Goal: Obtain resource: Download file/media

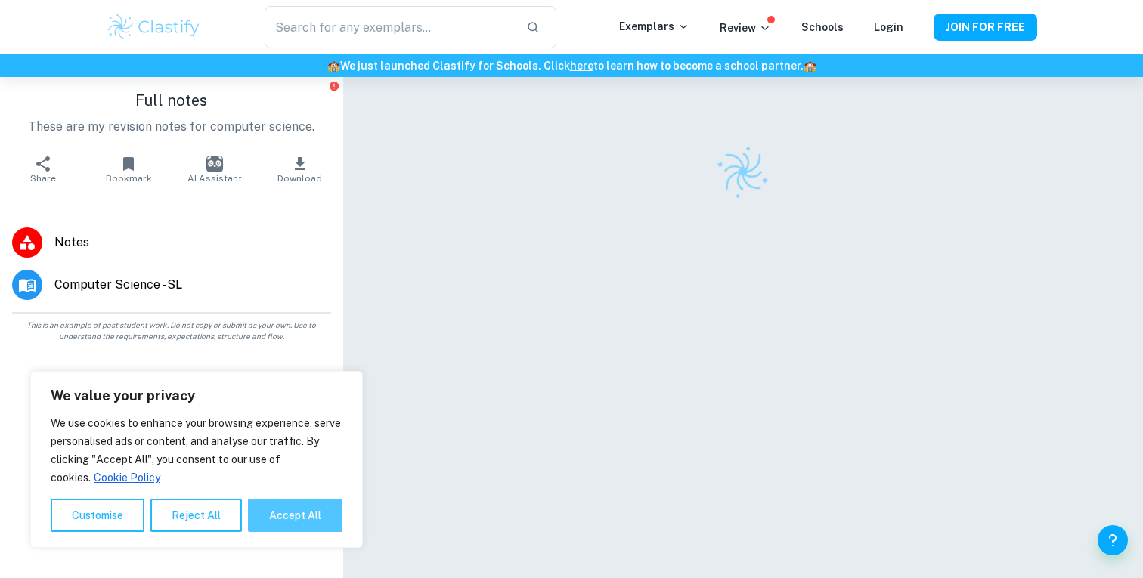
click at [296, 512] on button "Accept All" at bounding box center [295, 515] width 95 height 33
checkbox input "true"
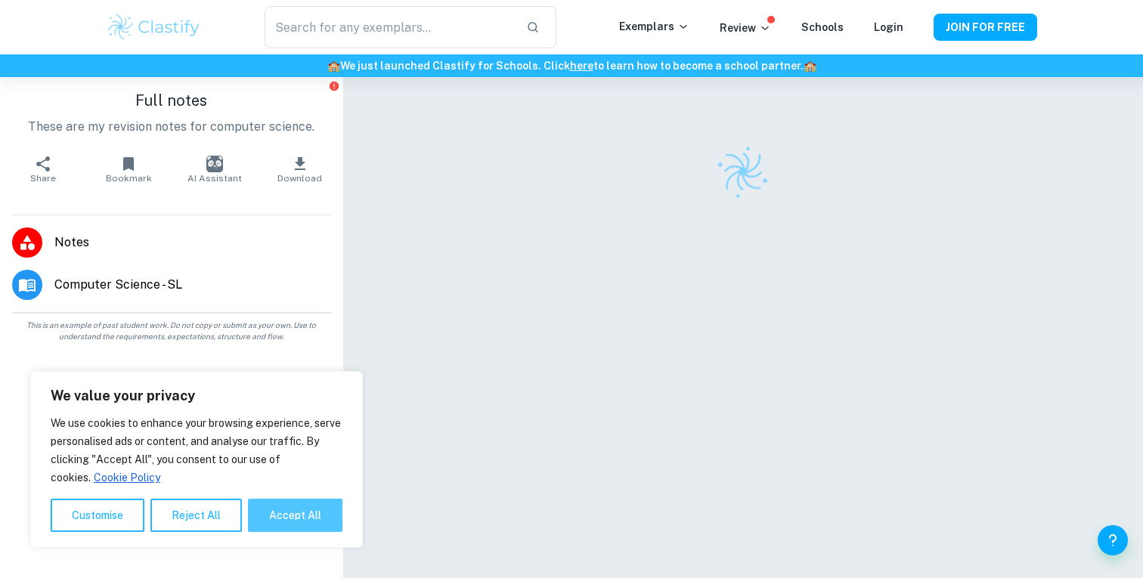
checkbox input "true"
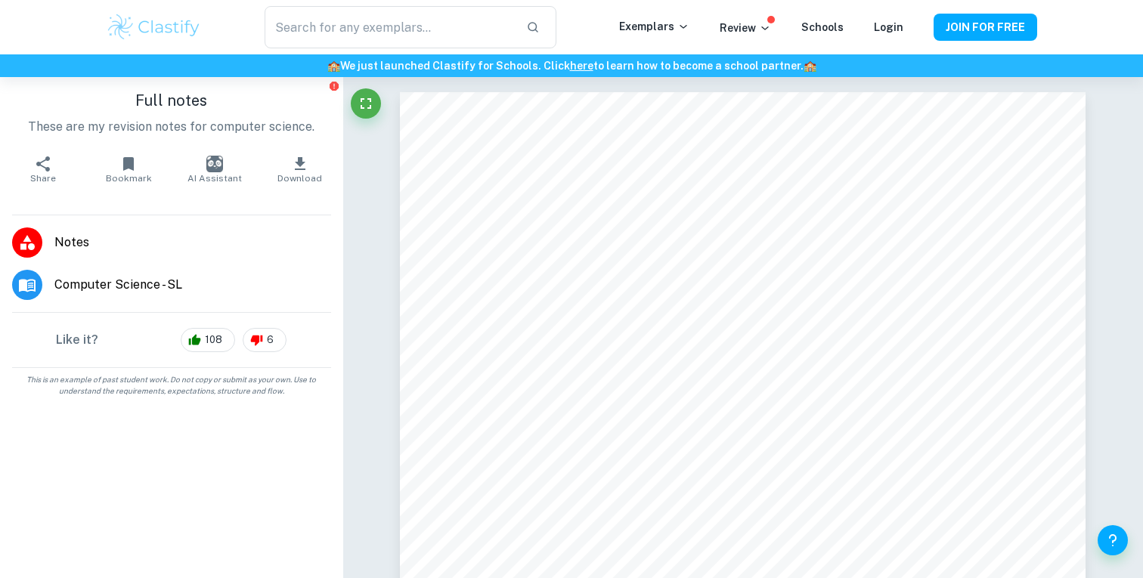
scroll to position [26429, 0]
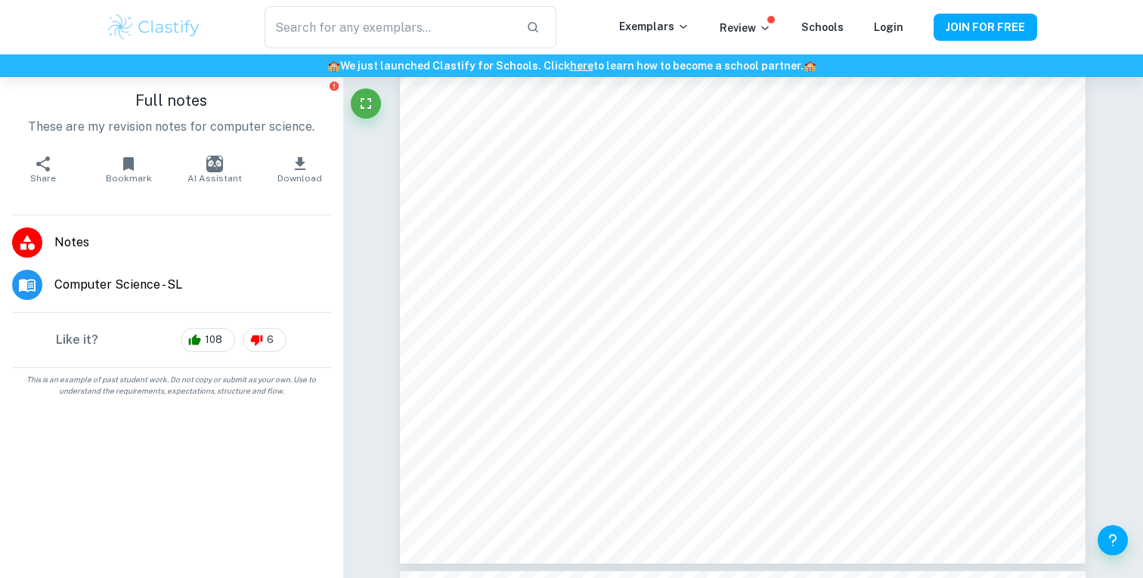
type input "27"
